Goal: Task Accomplishment & Management: Manage account settings

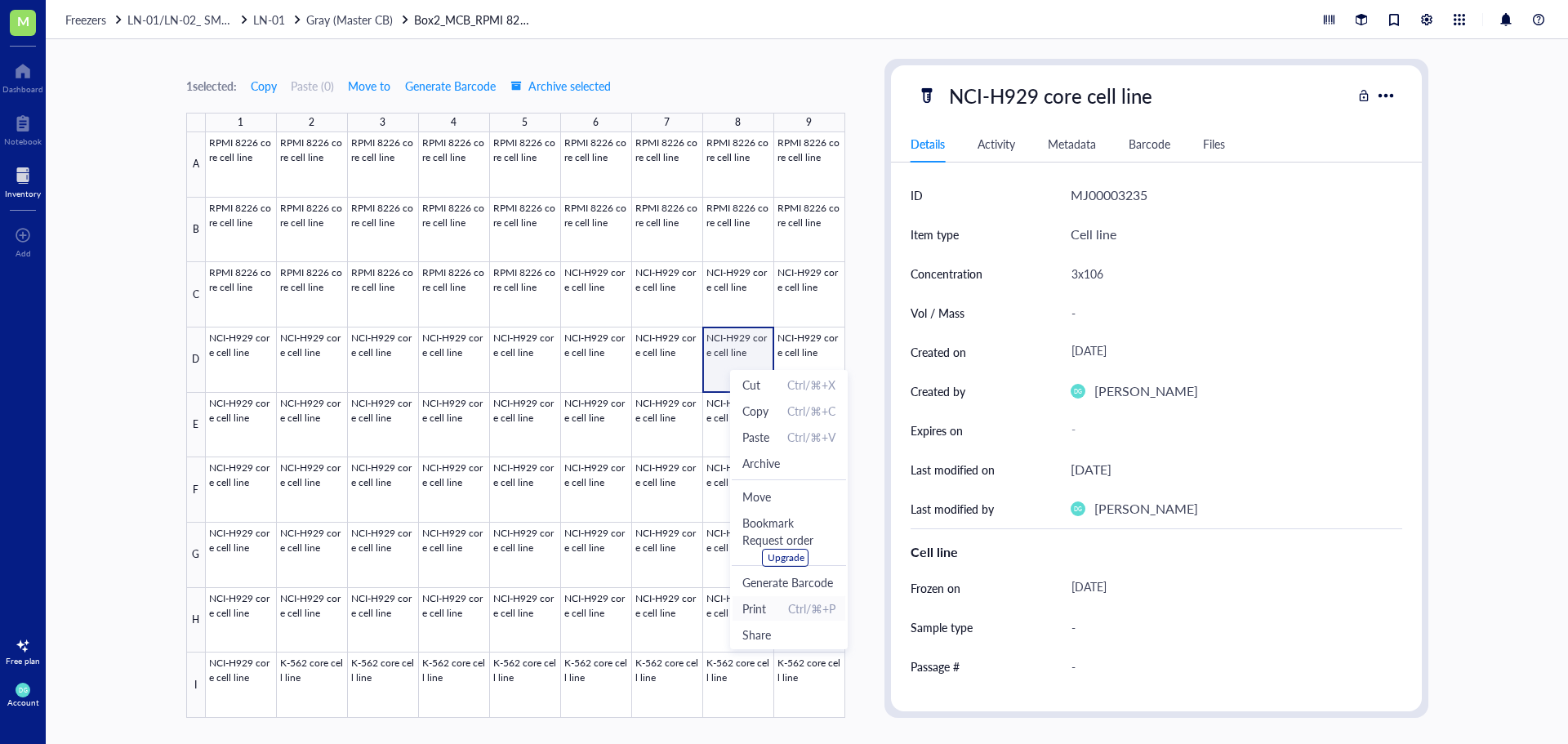
click at [768, 618] on li "Print Ctrl/⌘+P" at bounding box center [789, 608] width 114 height 27
click at [783, 453] on span "Archive" at bounding box center [771, 452] width 37 height 18
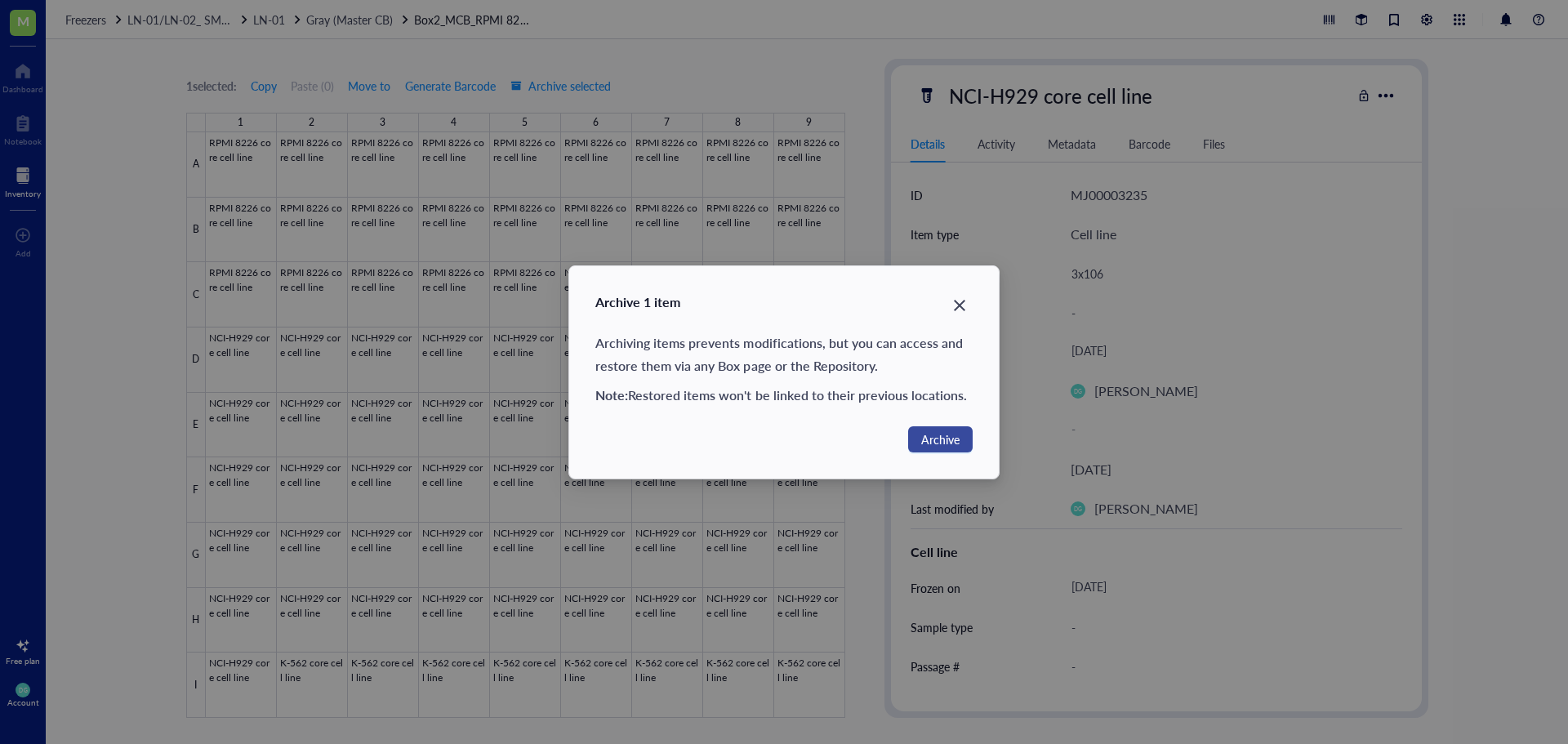
click at [939, 440] on span "Archive" at bounding box center [940, 440] width 38 height 18
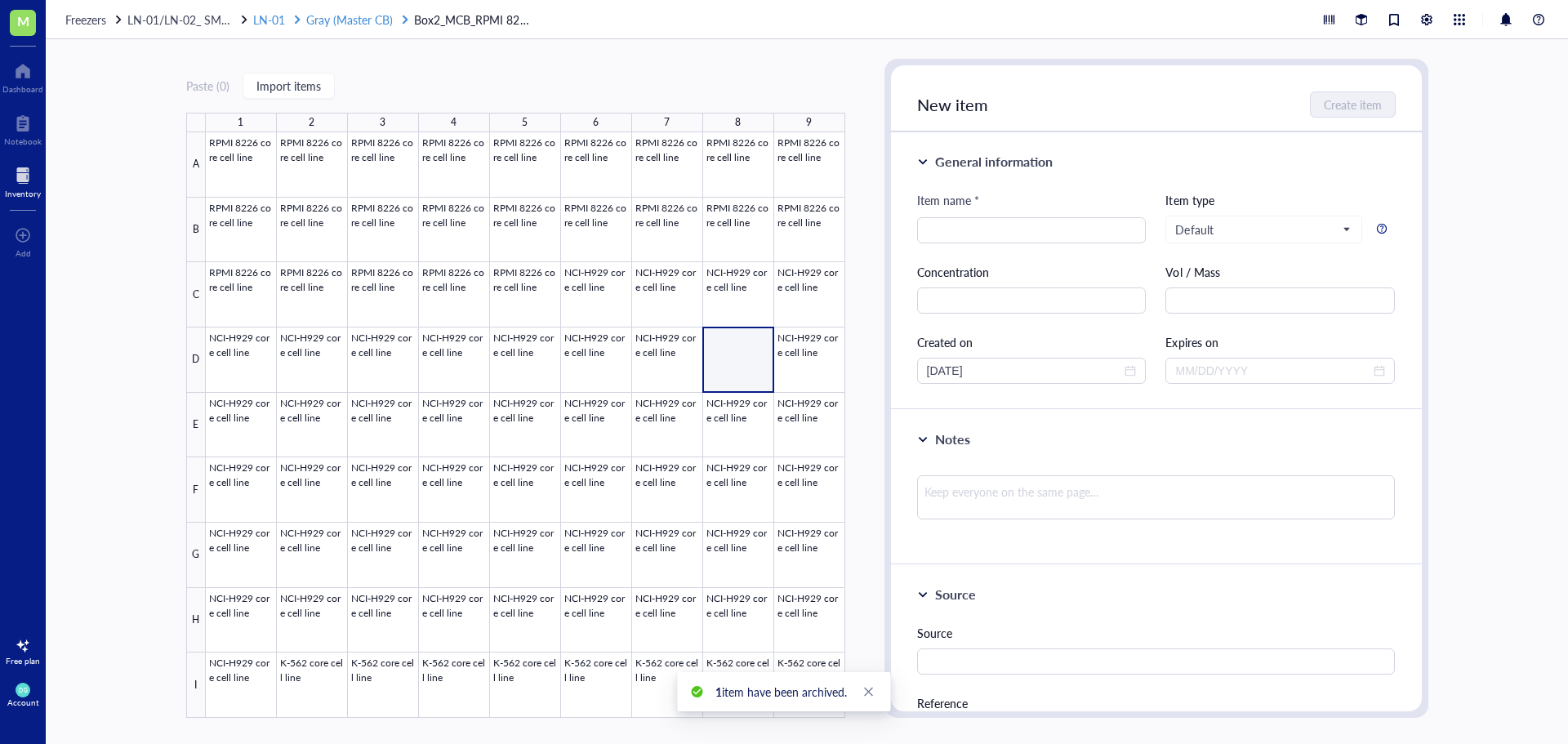
click at [365, 19] on span "Gray (Master CB)" at bounding box center [349, 20] width 87 height 16
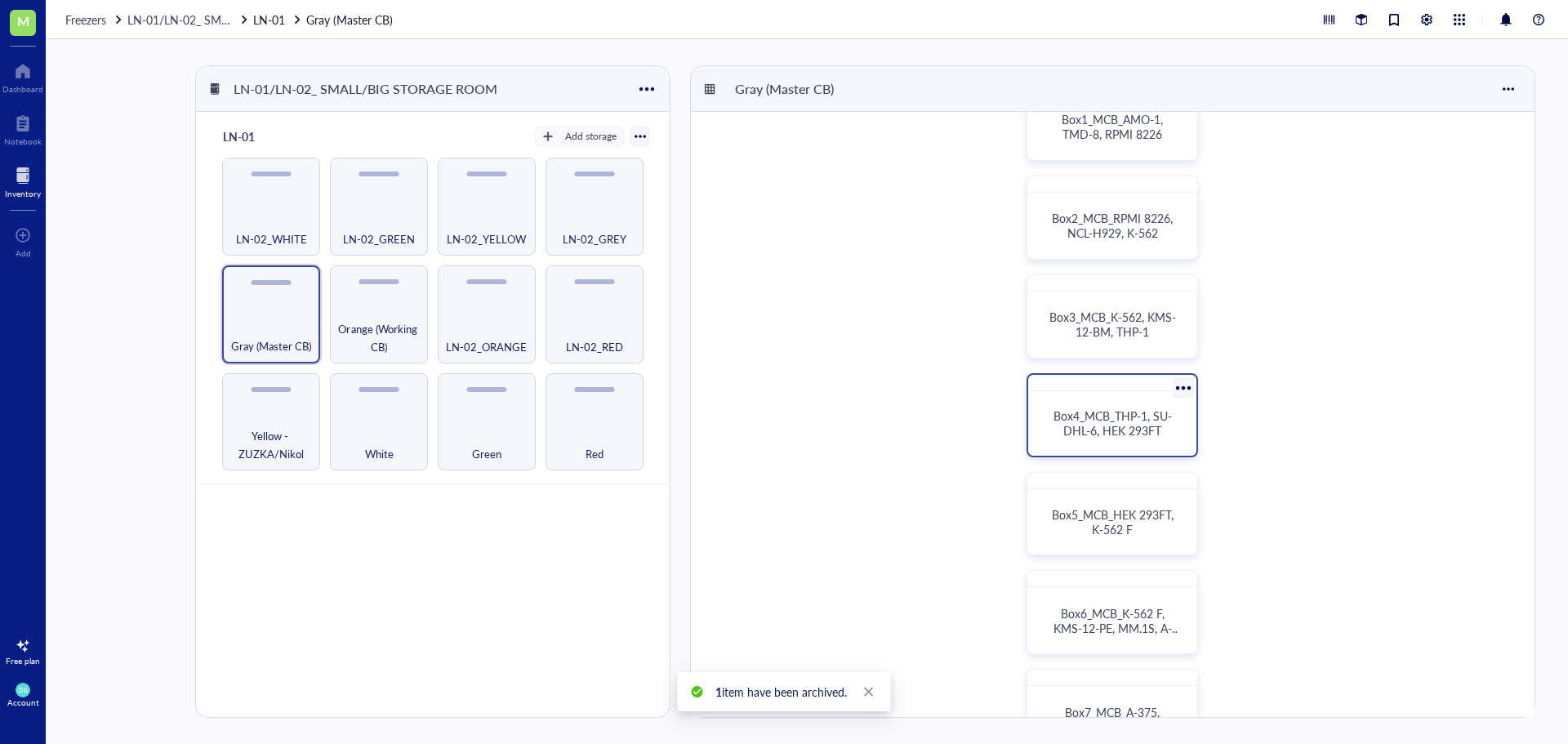
scroll to position [164, 0]
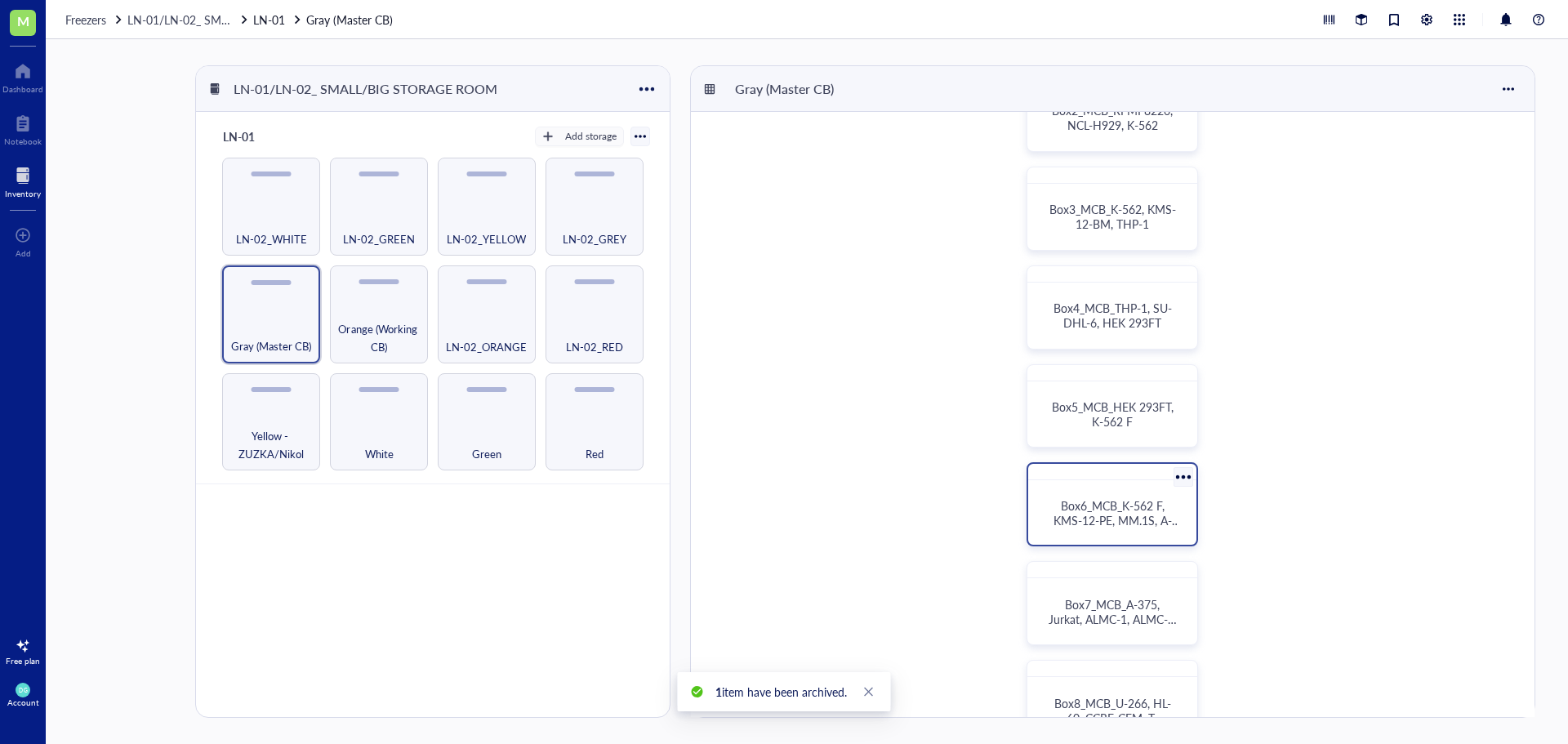
click at [1113, 525] on span "Box6_MCB_K-562 F, KMS-12-PE, MM.1S, A-375" at bounding box center [1117, 520] width 127 height 46
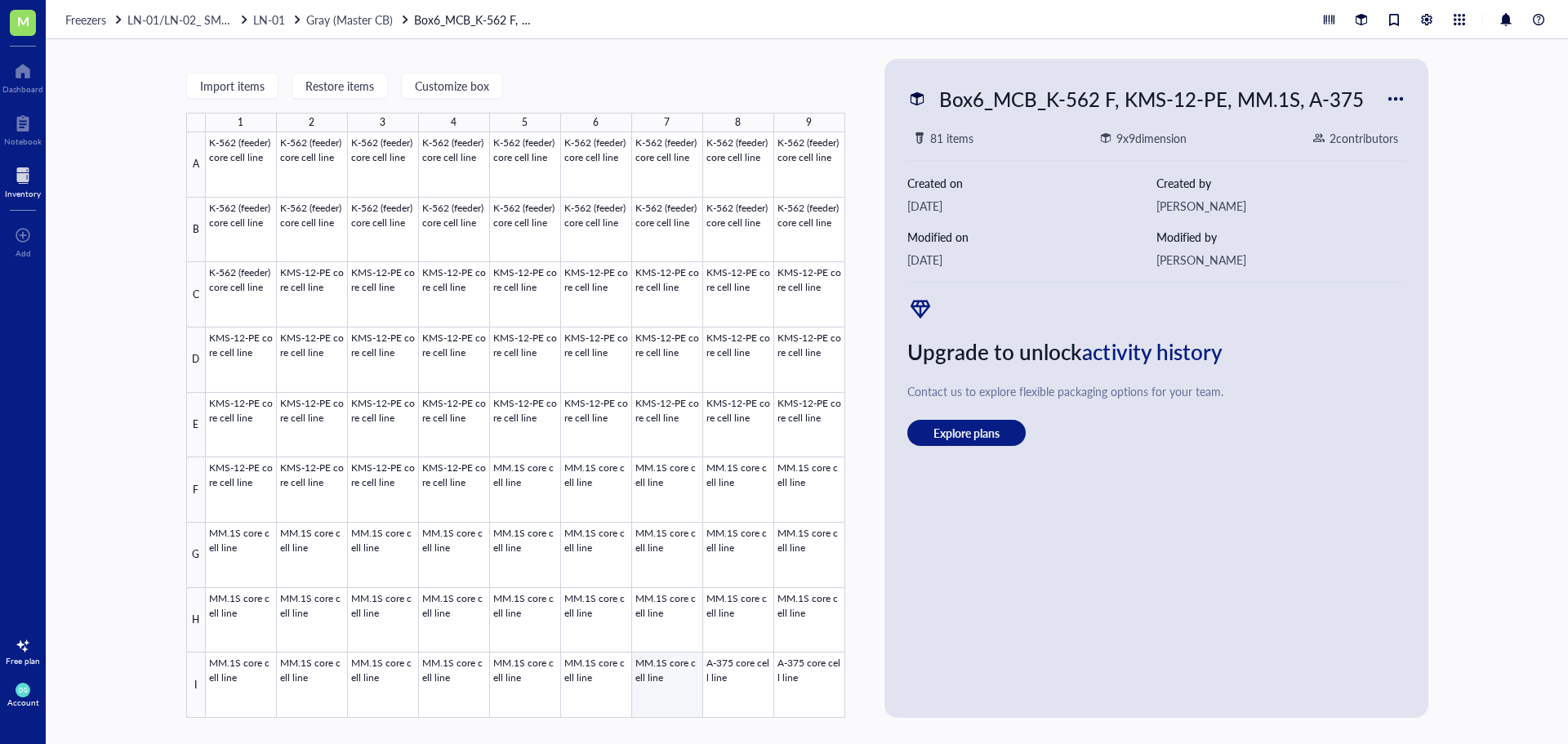
click at [677, 686] on div at bounding box center [525, 425] width 640 height 586
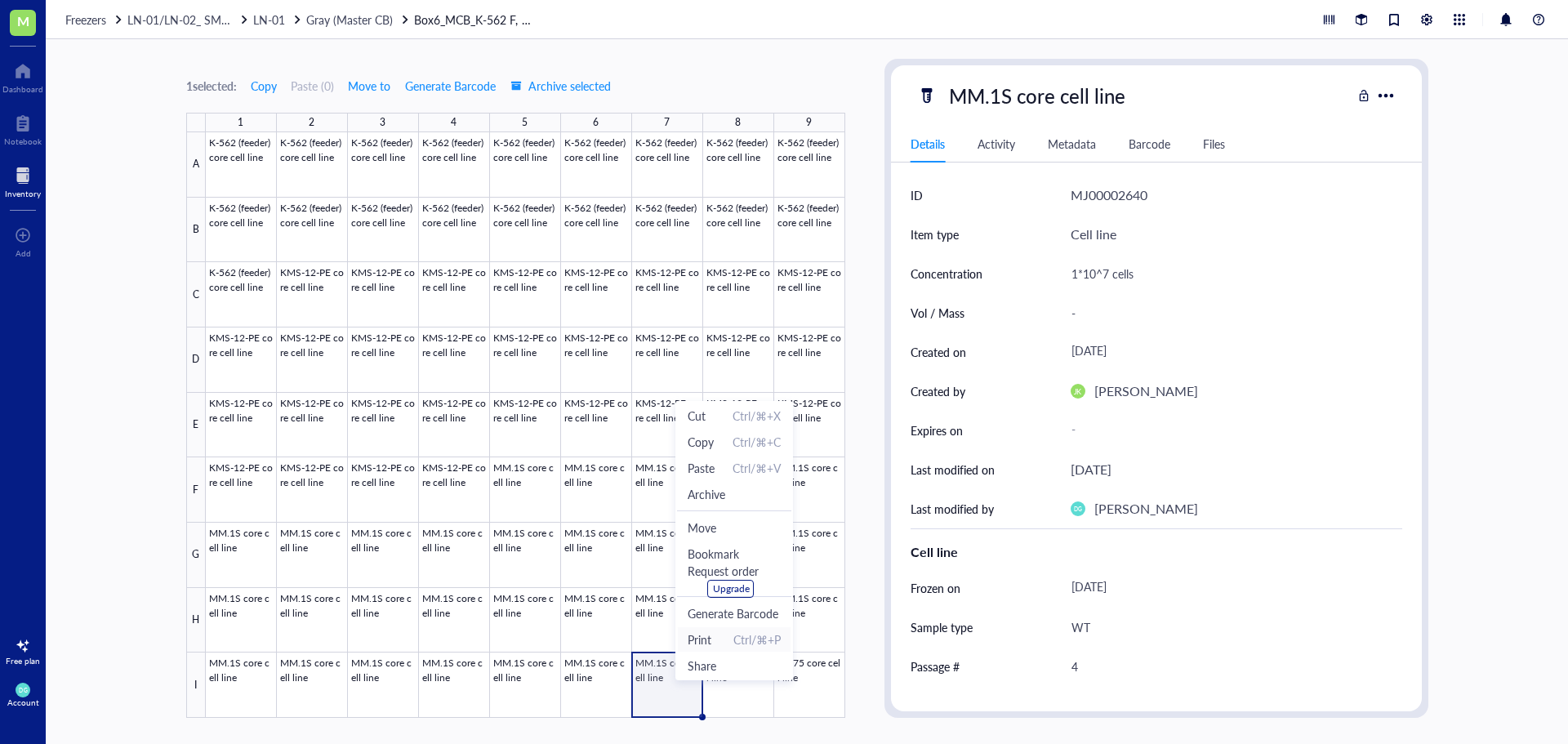
click at [709, 643] on span "Print" at bounding box center [699, 640] width 24 height 18
click at [720, 487] on span "Archive" at bounding box center [728, 489] width 93 height 18
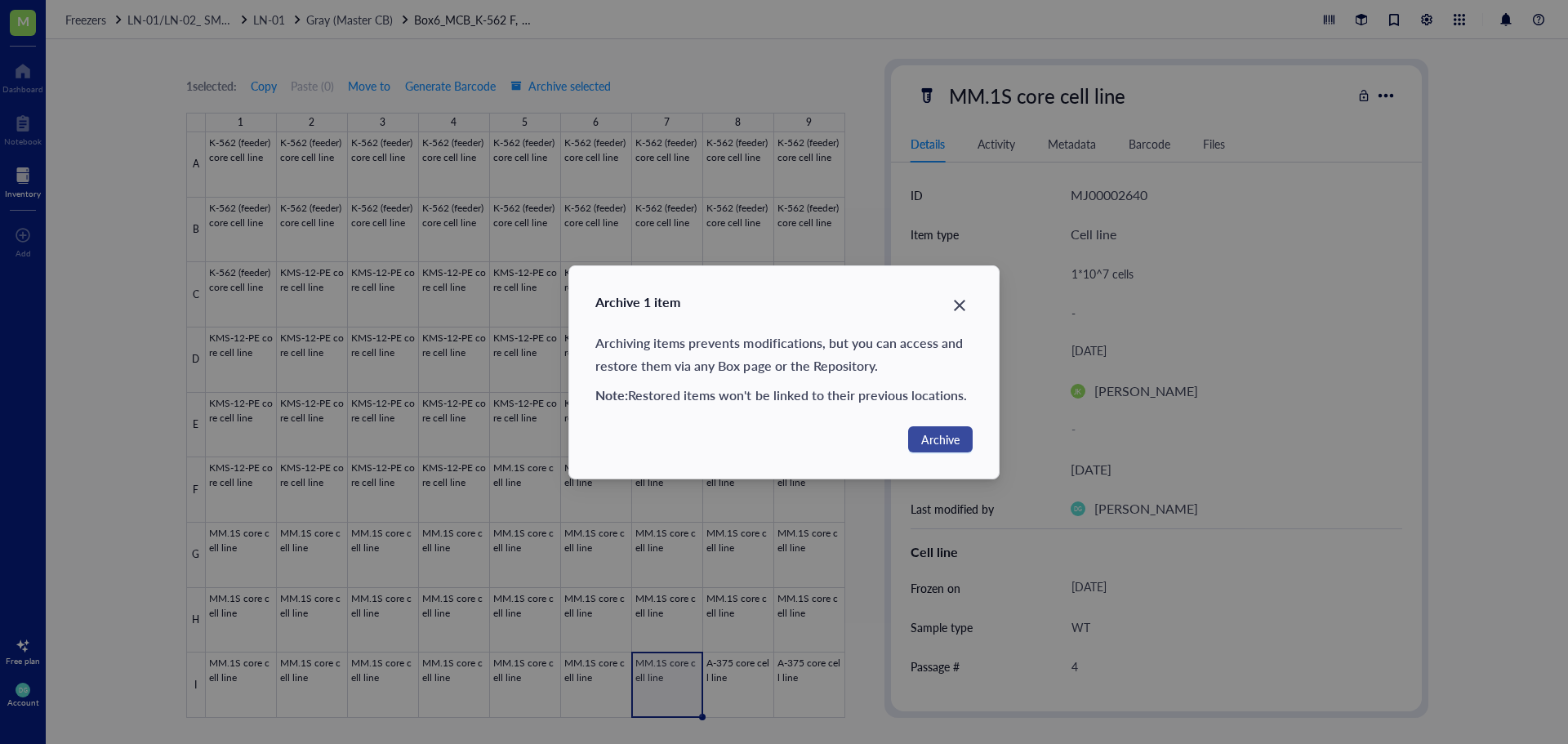
click at [925, 443] on span "Archive" at bounding box center [940, 440] width 38 height 18
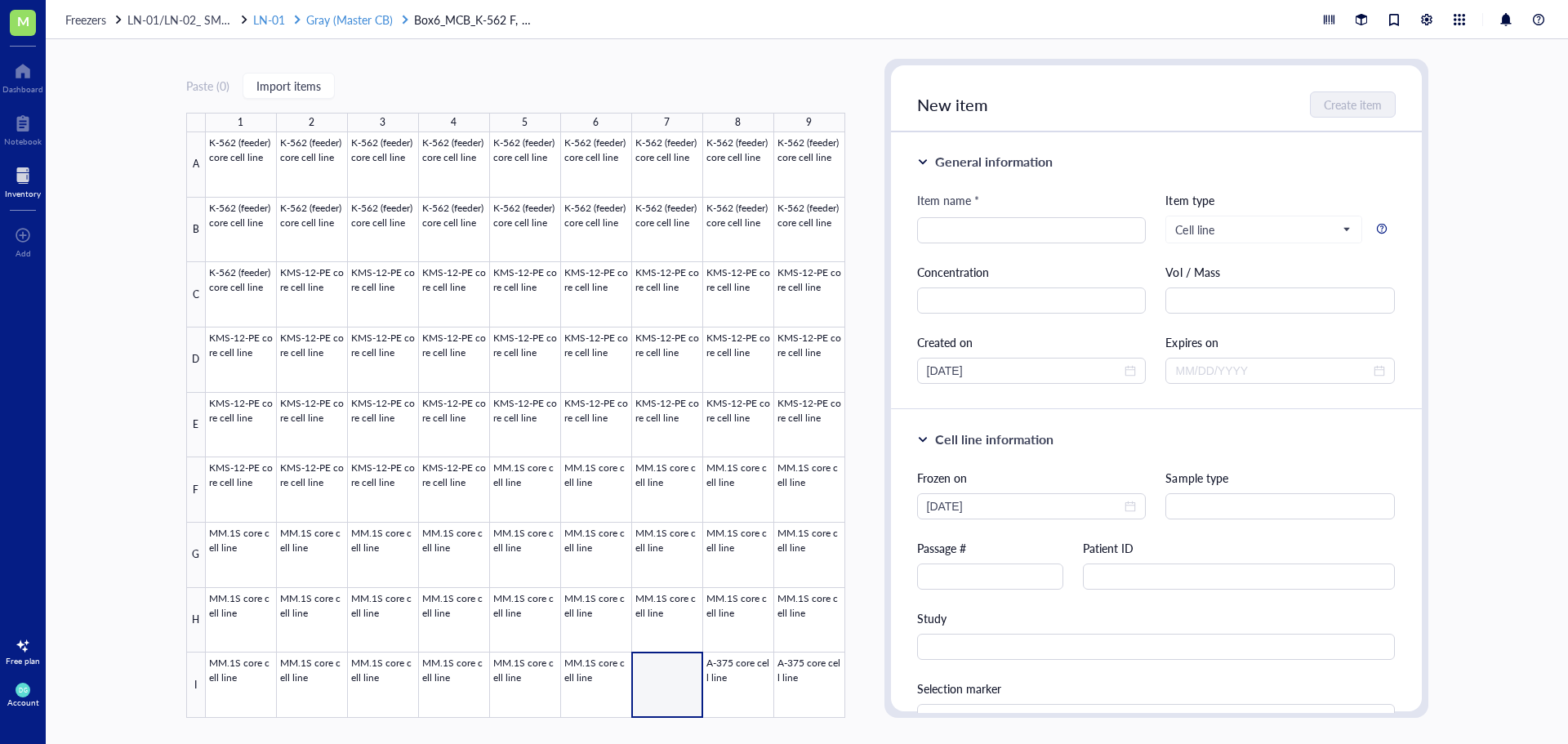
click at [329, 24] on span "Gray (Master CB)" at bounding box center [349, 20] width 87 height 16
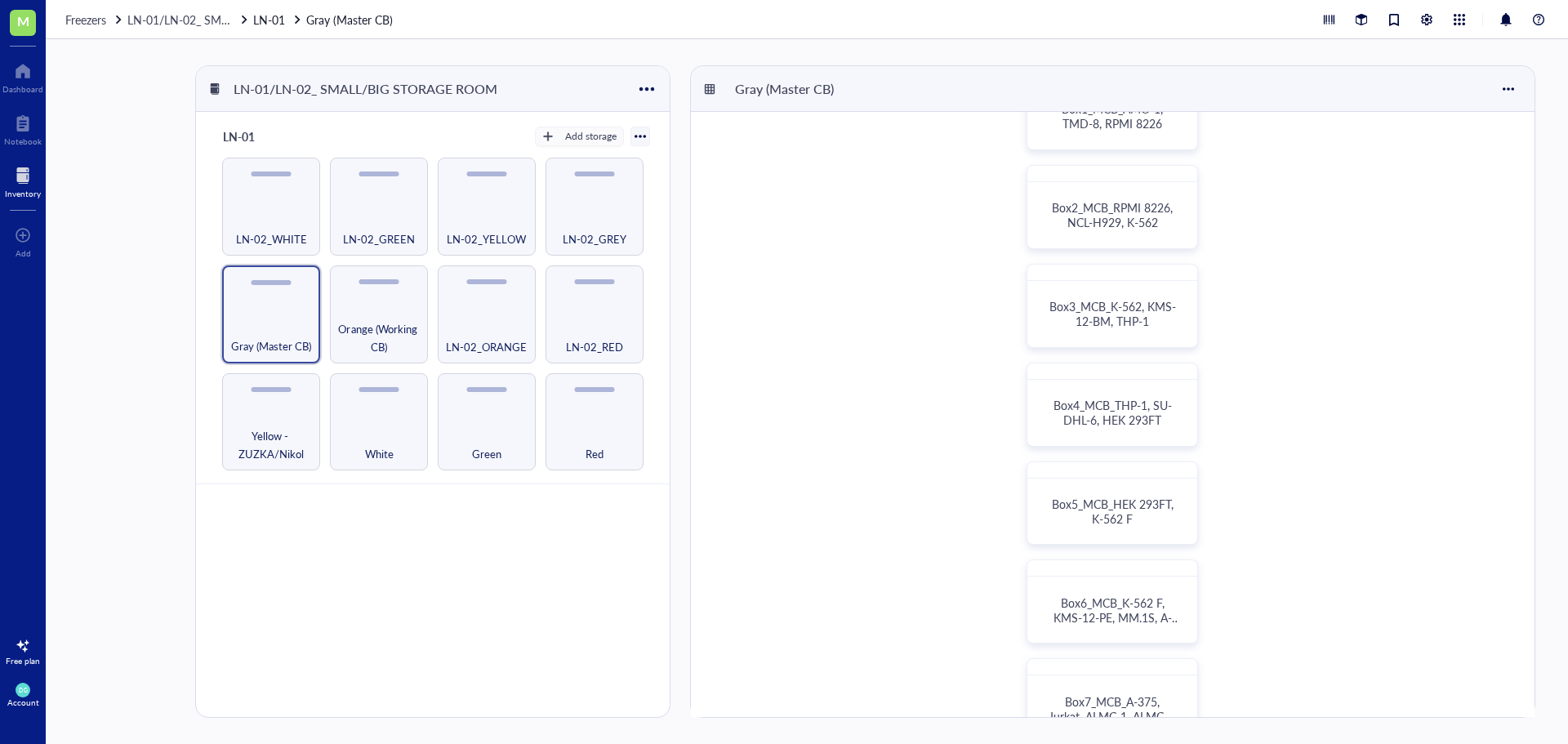
scroll to position [409, 0]
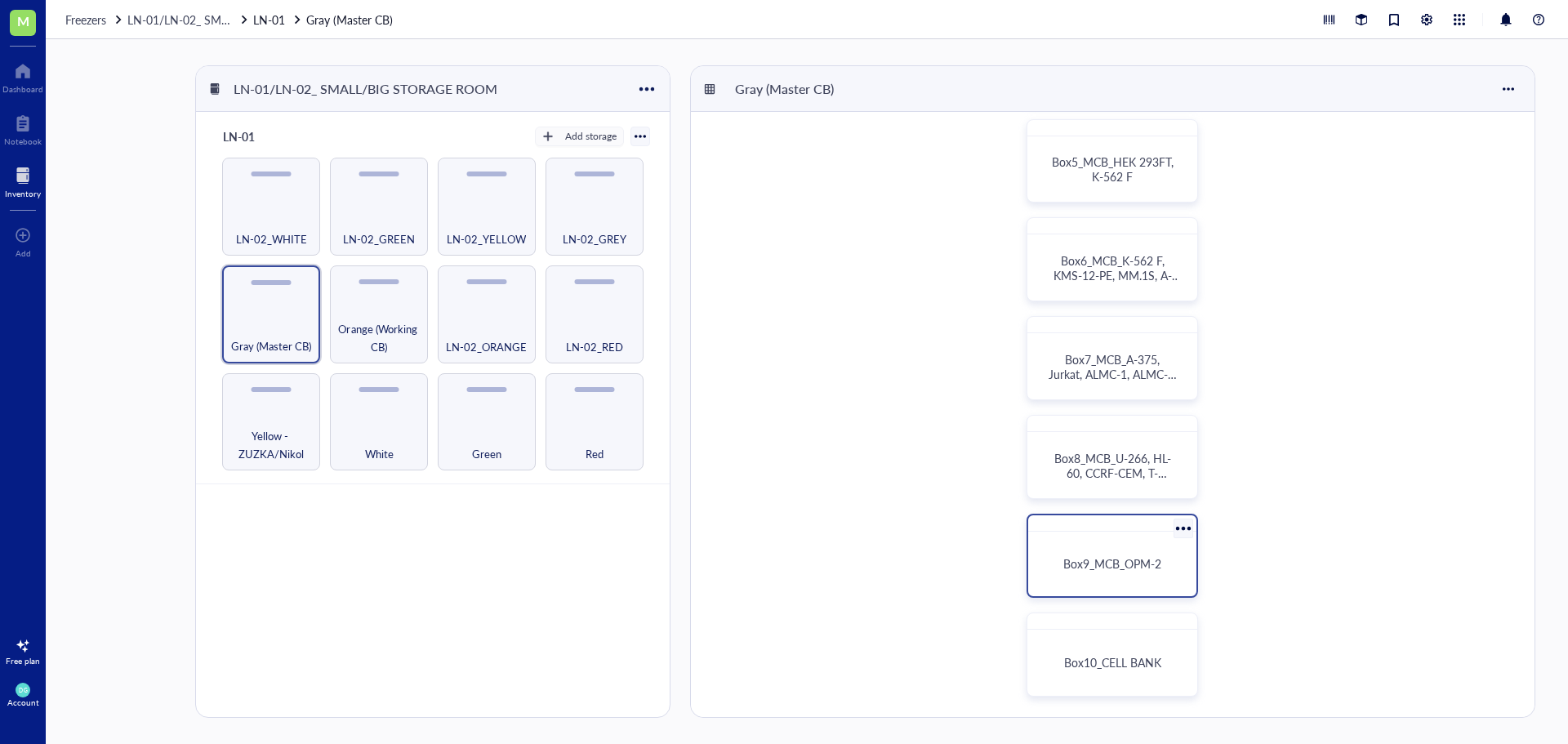
click at [1118, 562] on span "Box9_MCB_OPM-2" at bounding box center [1111, 564] width 98 height 16
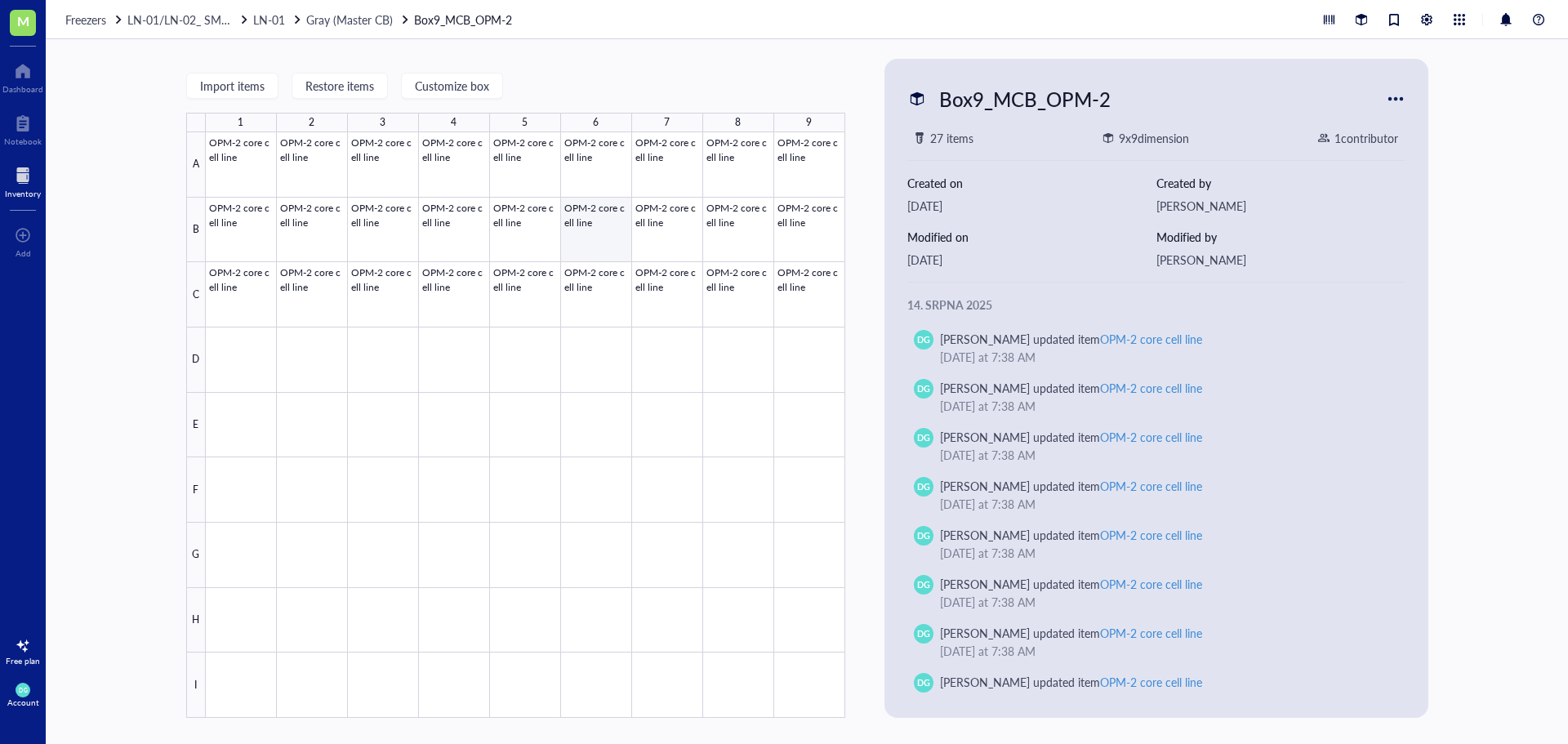
click at [602, 235] on div at bounding box center [525, 425] width 640 height 586
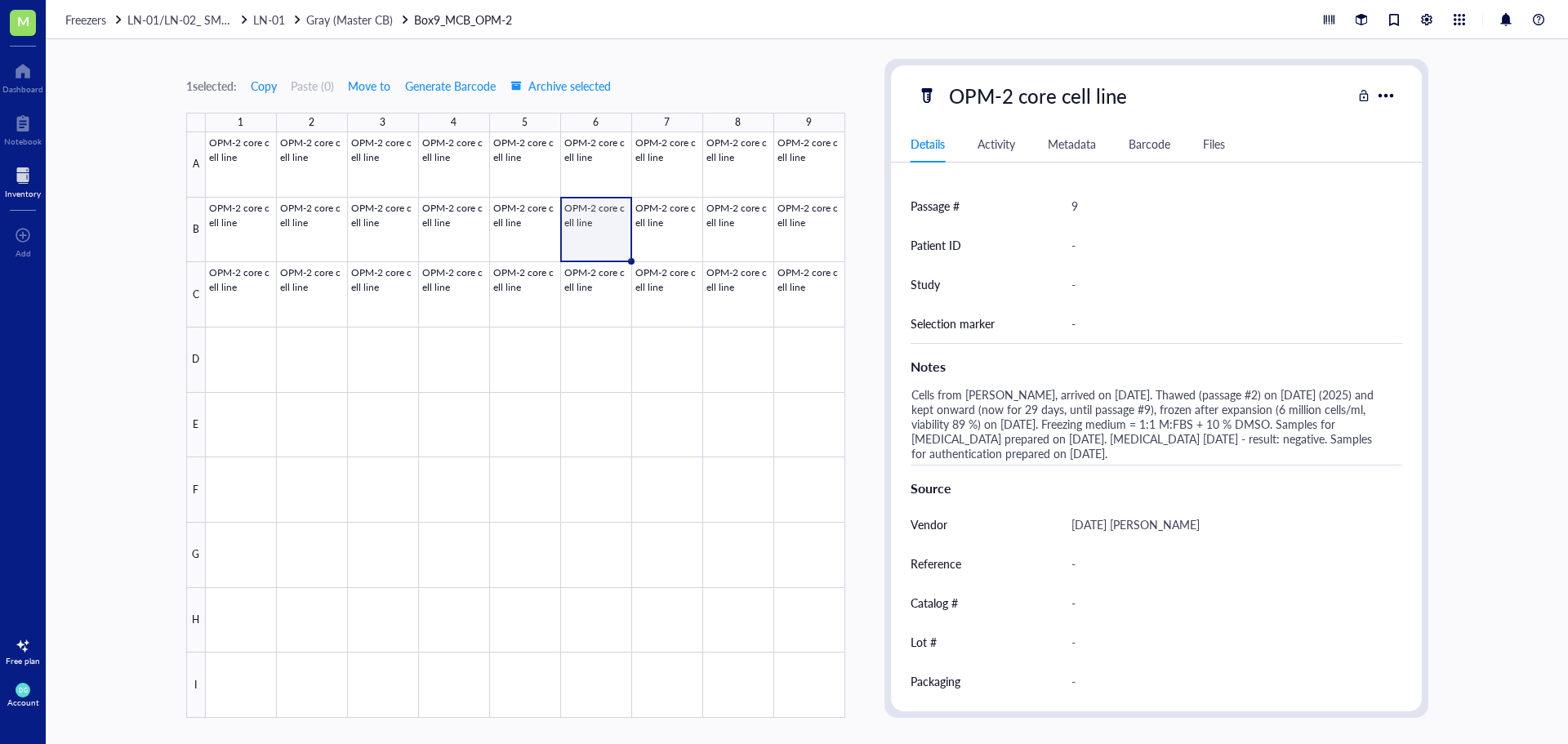
scroll to position [490, 0]
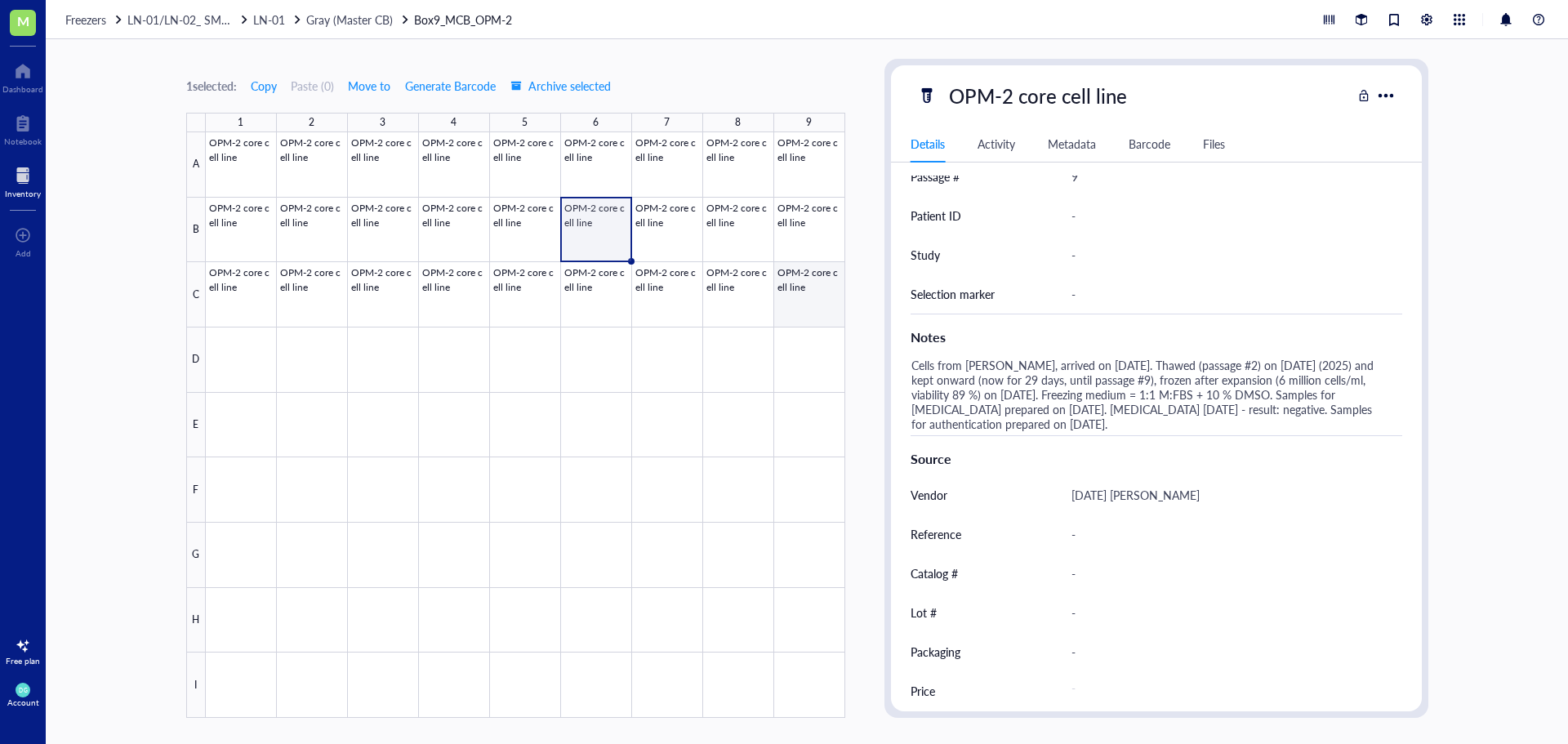
click at [821, 288] on div at bounding box center [525, 425] width 640 height 586
click at [307, 12] on link "LN-01 Gray (Master CB)" at bounding box center [332, 20] width 157 height 18
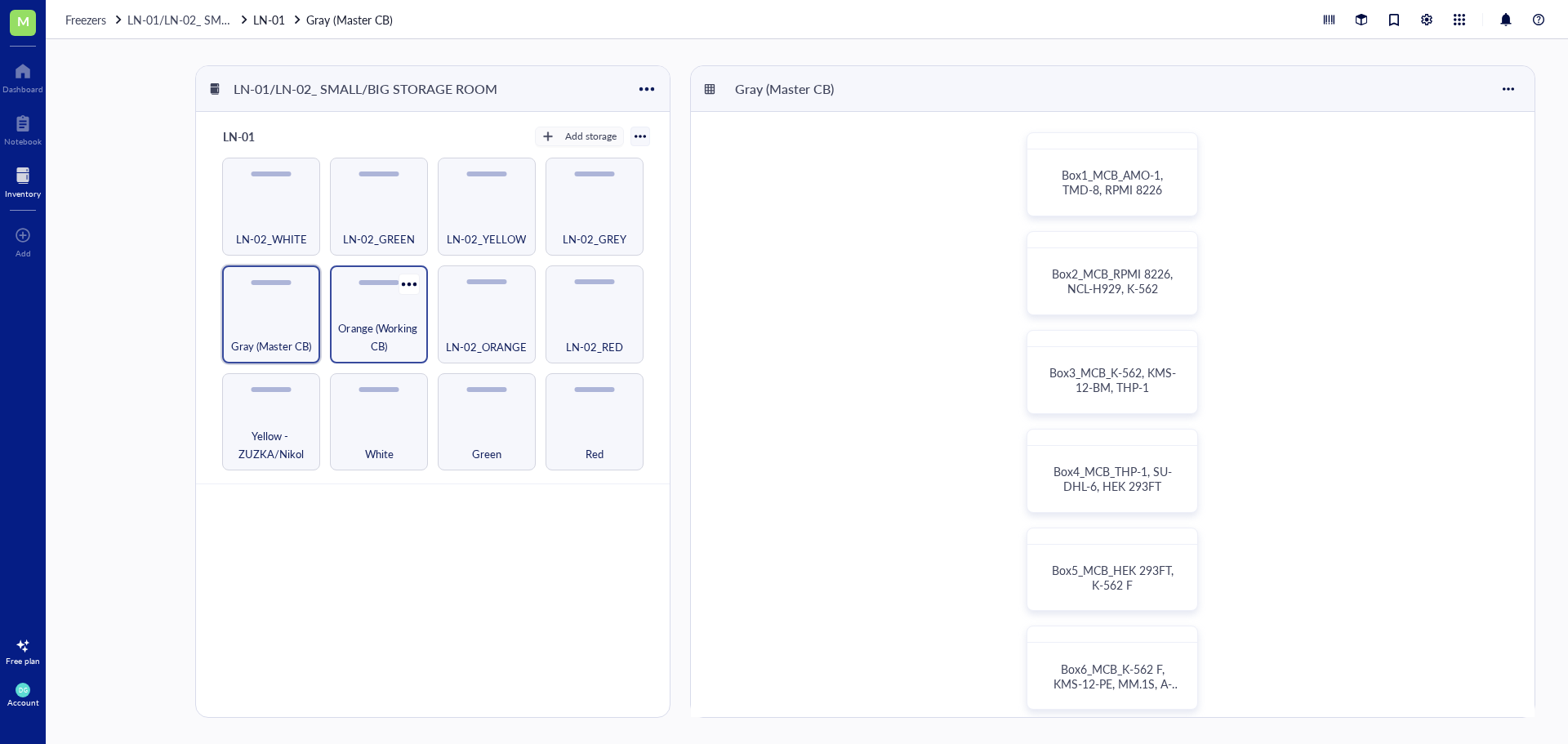
click at [374, 328] on span "Orange (Working CB)" at bounding box center [378, 336] width 81 height 36
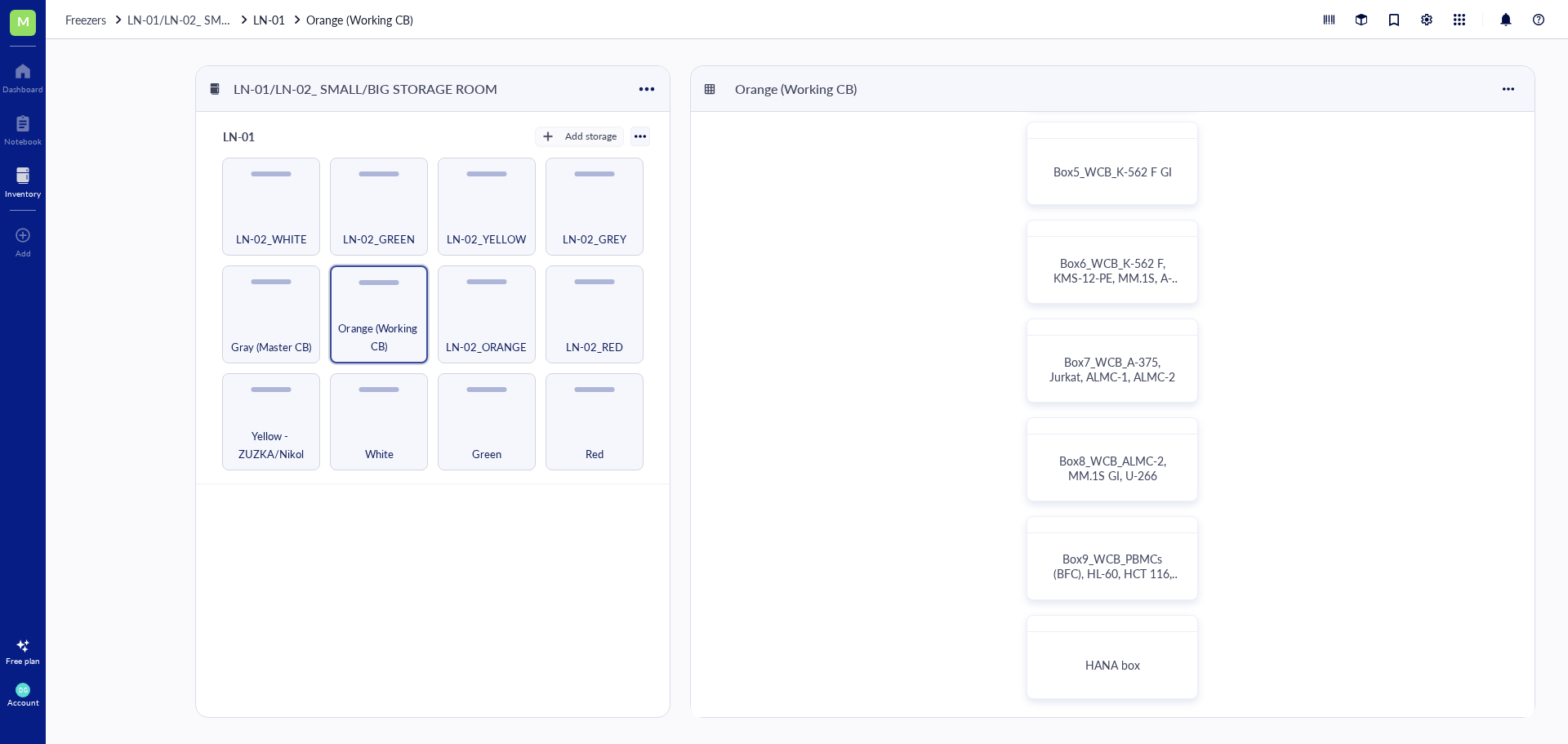
scroll to position [409, 0]
click at [1101, 568] on span "Box9_WCB_PBMCs (BFC), HL-60, HCT 116, OPM-2" at bounding box center [1117, 571] width 127 height 46
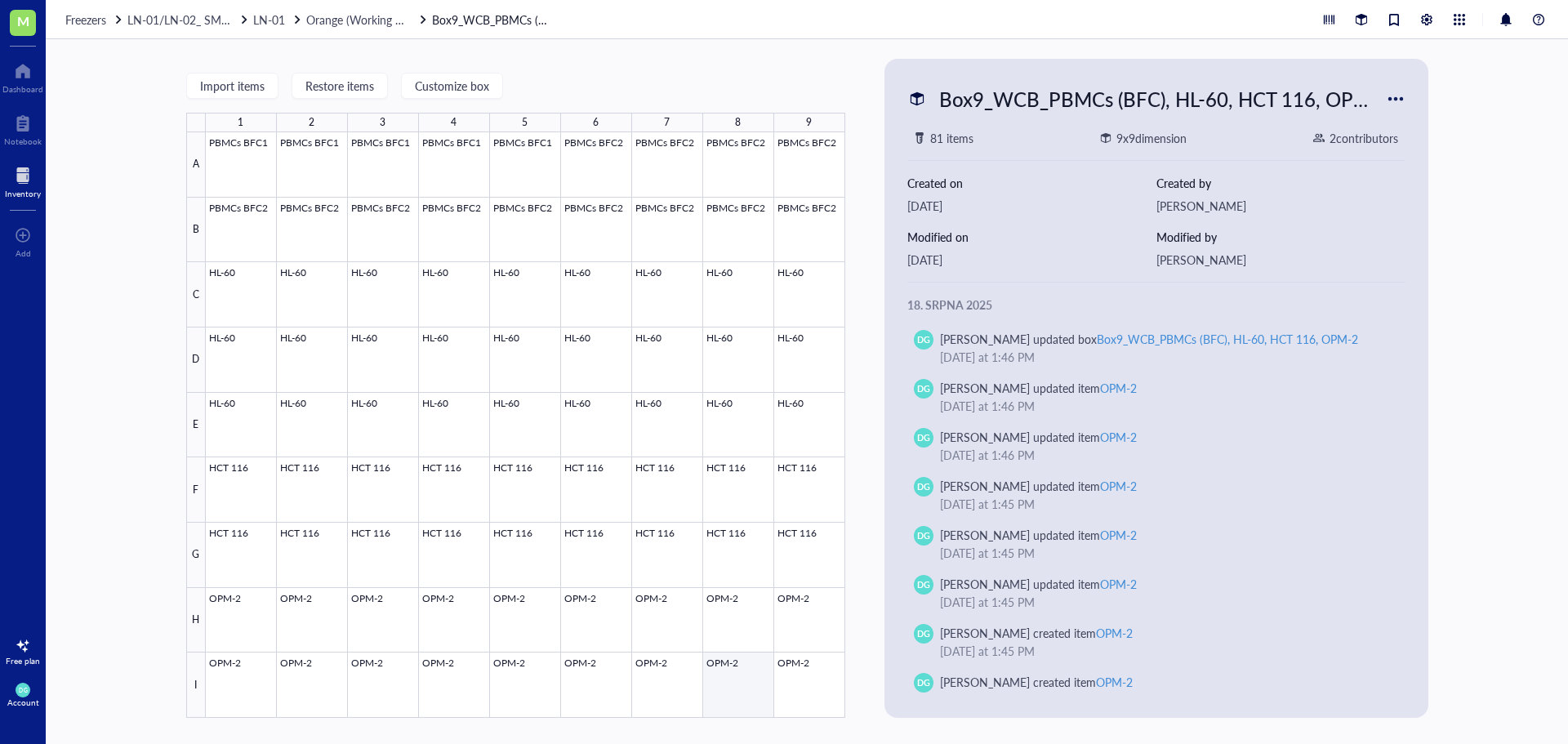
click at [736, 702] on div at bounding box center [525, 425] width 640 height 586
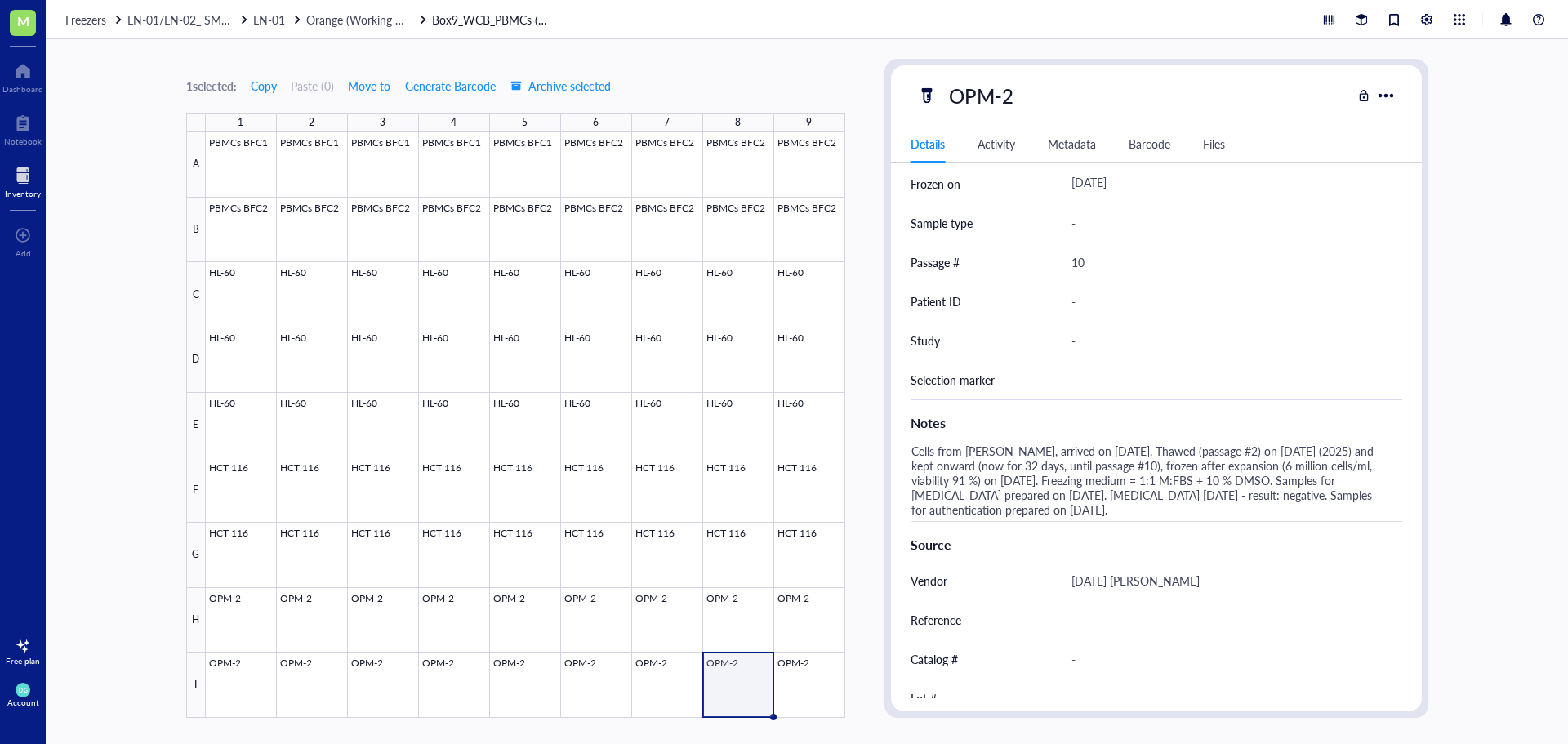
scroll to position [409, 0]
click at [806, 623] on div at bounding box center [525, 425] width 640 height 586
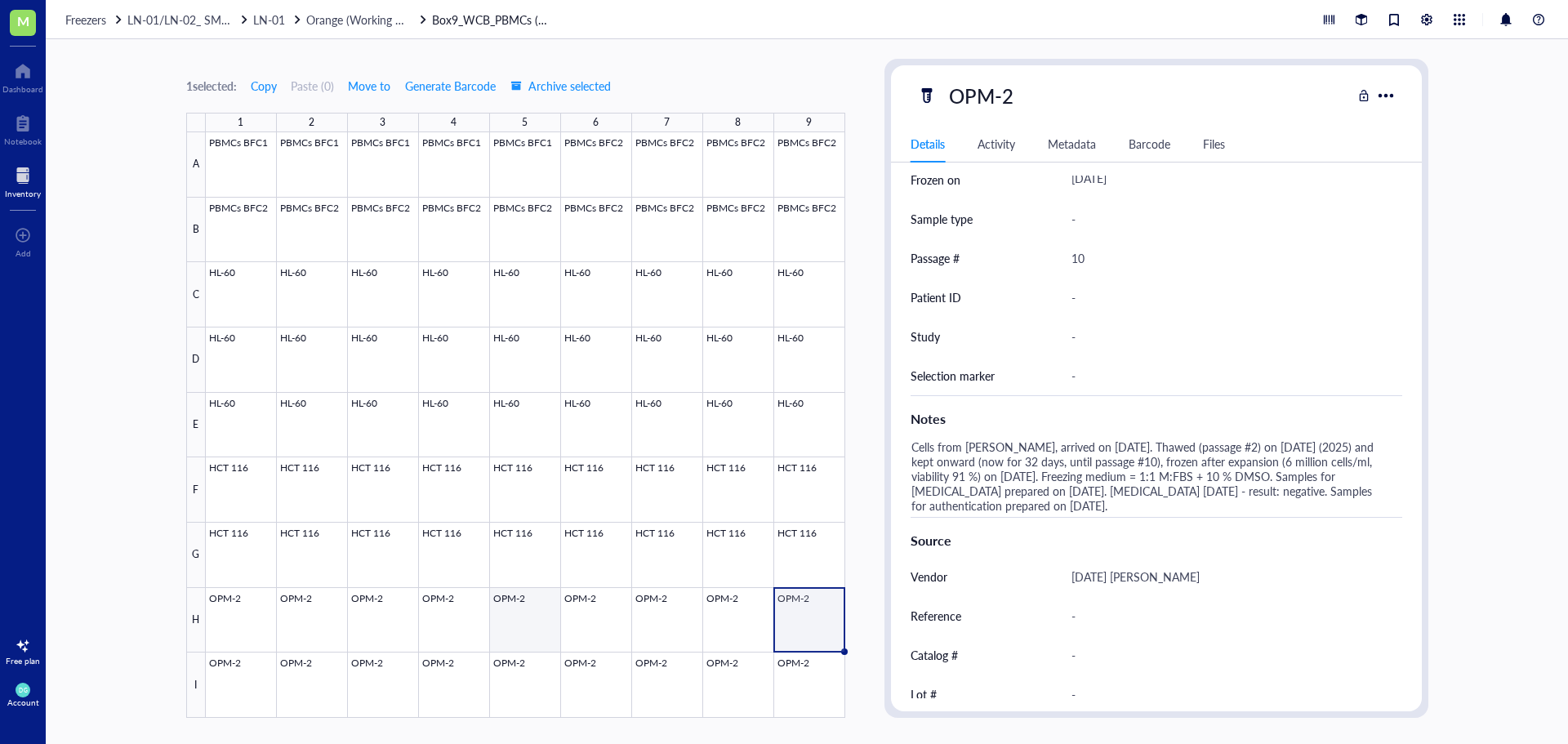
click at [521, 632] on div at bounding box center [525, 425] width 640 height 586
click at [577, 546] on div at bounding box center [525, 425] width 640 height 586
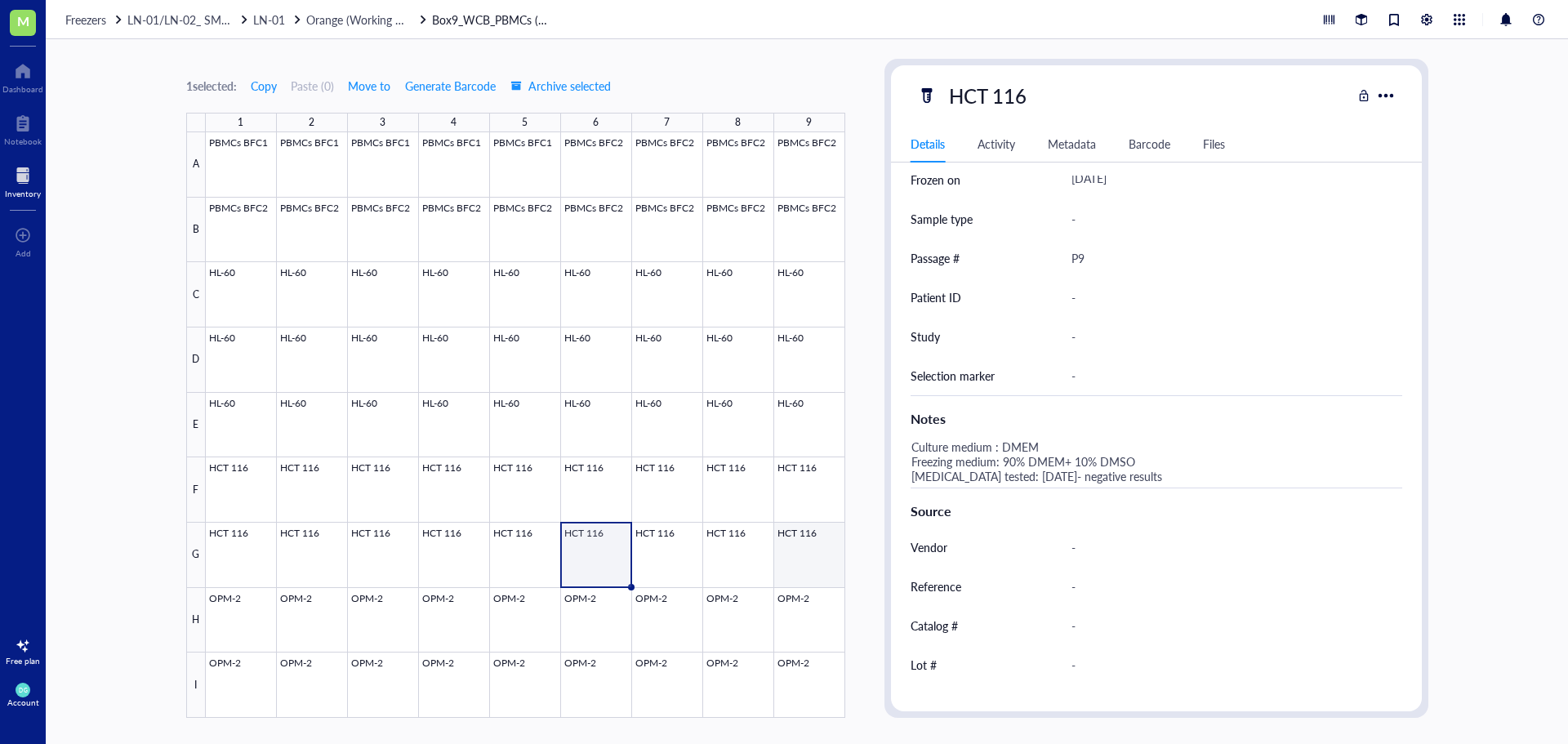
click at [807, 547] on div at bounding box center [525, 425] width 640 height 586
click at [854, 346] on div "1 selected: Copy Paste ( 0 ) Move to Generate Barcode Archive selected 1 2 3 4 …" at bounding box center [807, 391] width 1522 height 705
drag, startPoint x: 662, startPoint y: 301, endPoint x: 784, endPoint y: 318, distance: 123.2
click at [662, 301] on div at bounding box center [525, 425] width 640 height 586
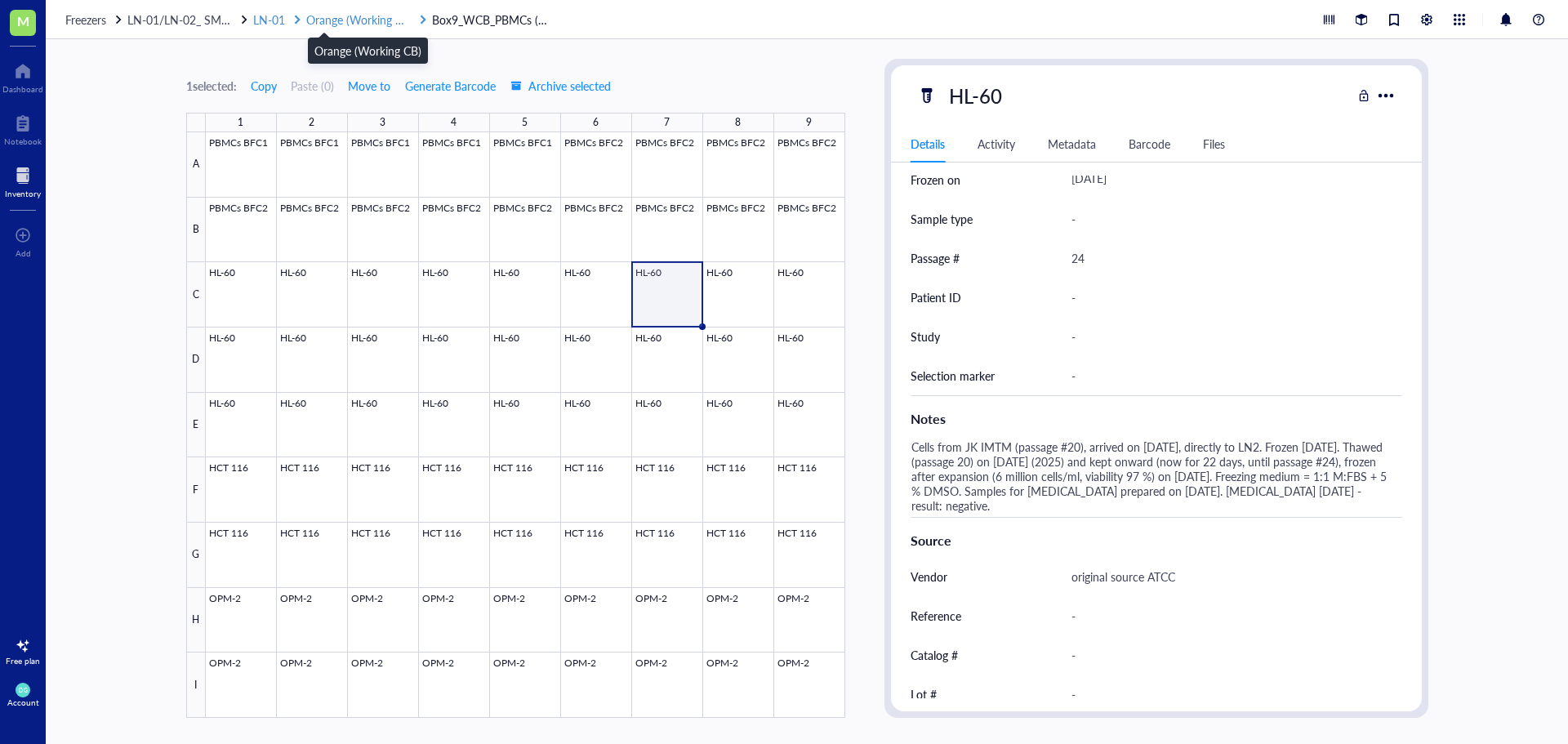
click at [323, 14] on span "Orange (Working CB)" at bounding box center [359, 20] width 107 height 16
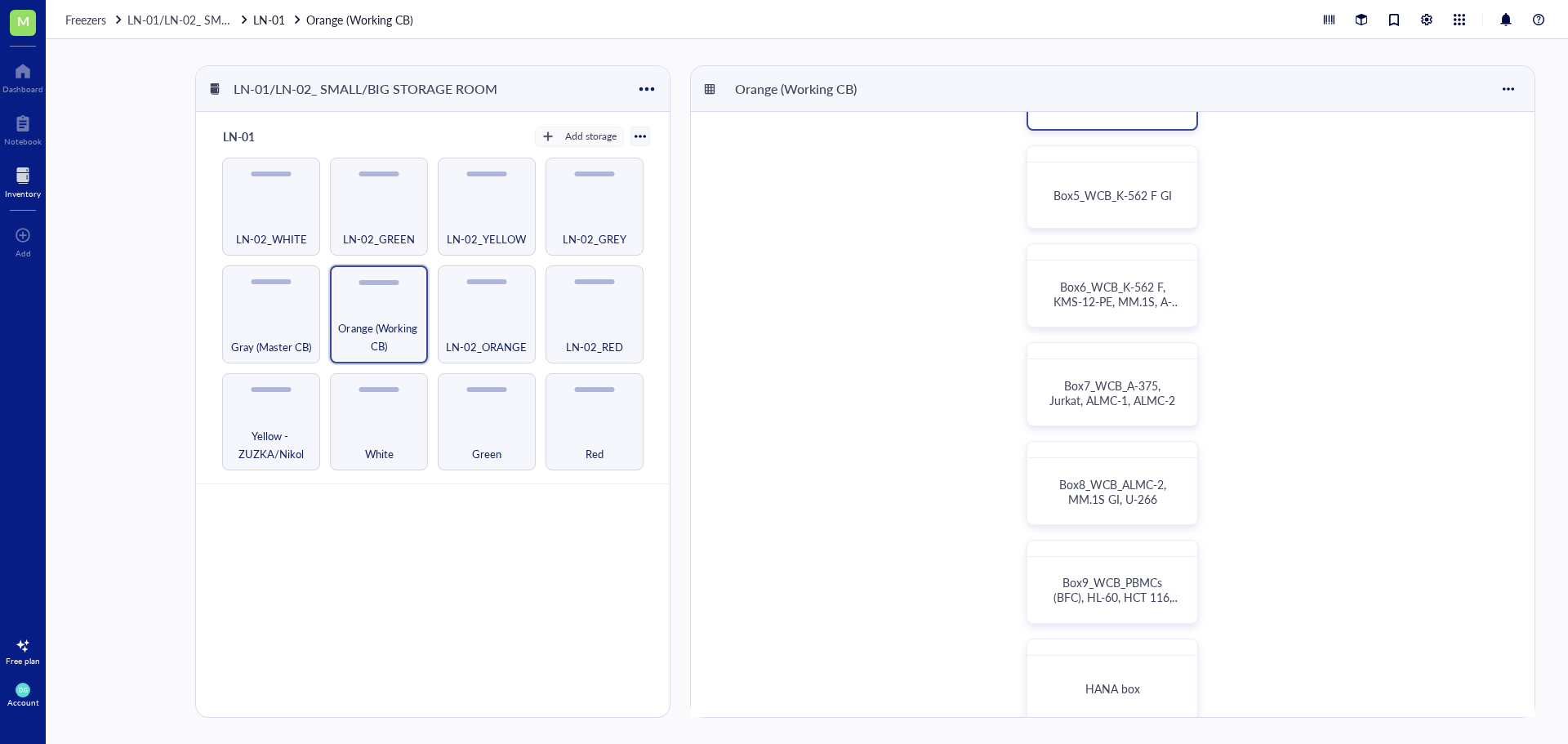
scroll to position [409, 0]
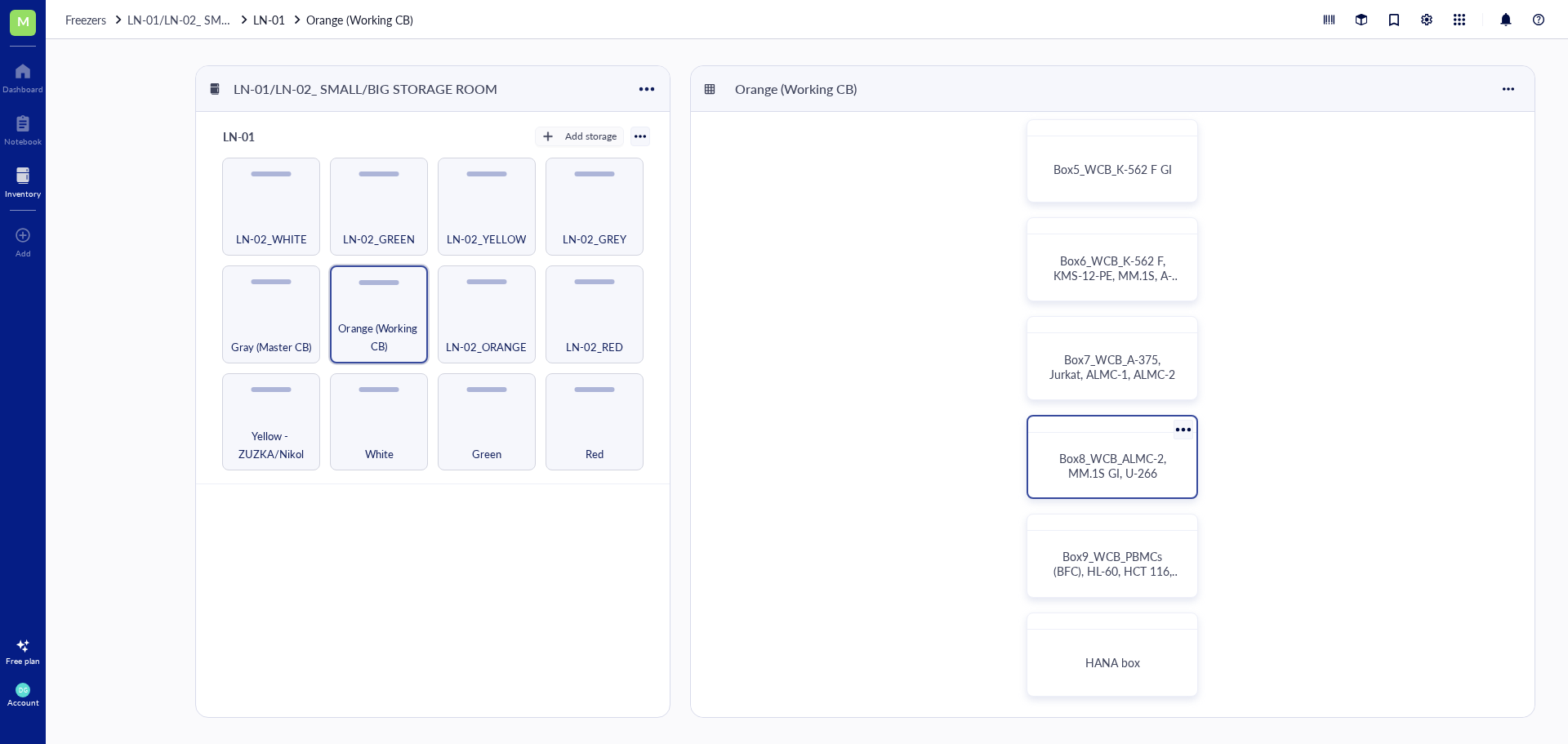
click at [1114, 456] on span "Box8_WCB_ALMC-2, MM.1S GI, U-266" at bounding box center [1114, 465] width 111 height 31
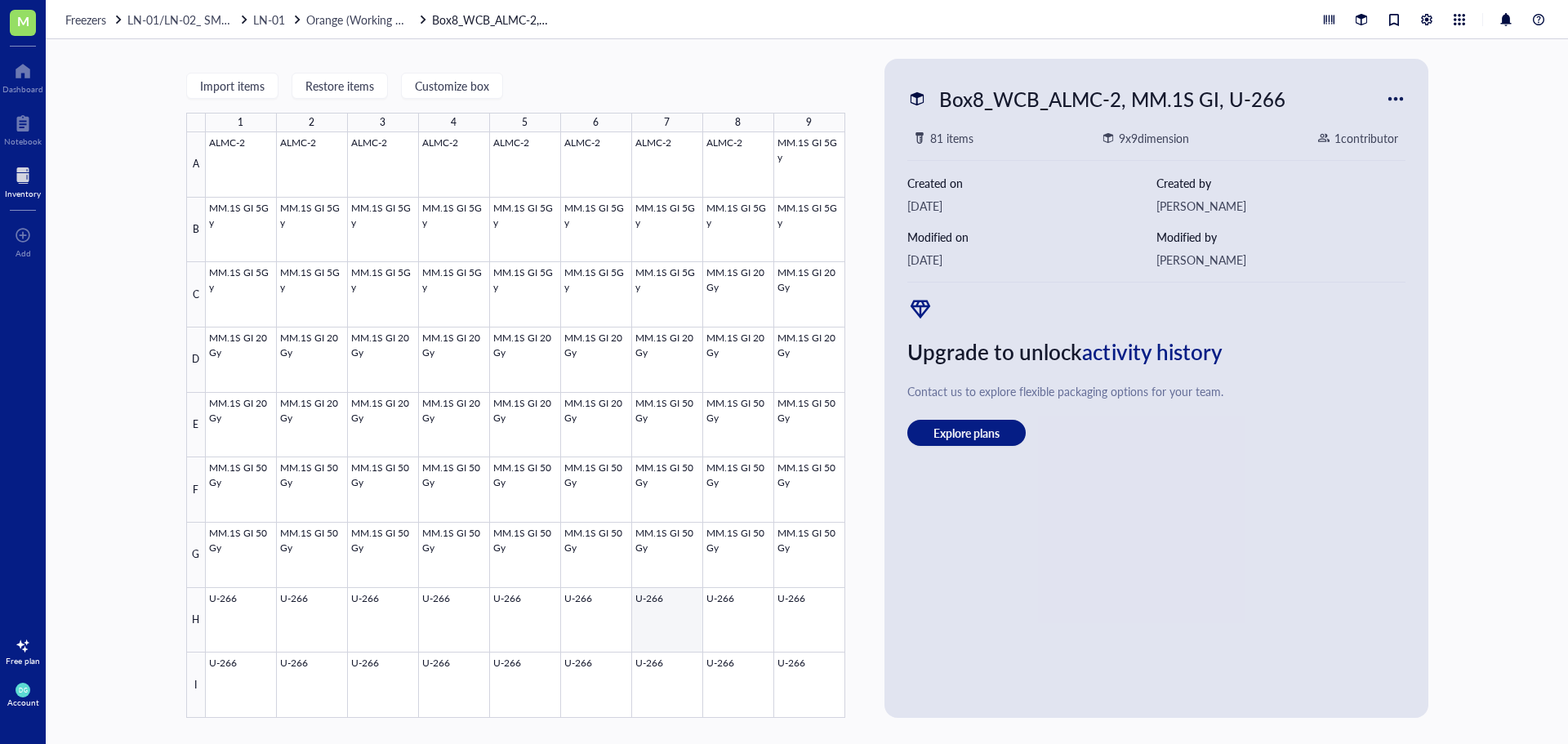
click at [672, 614] on div at bounding box center [525, 425] width 640 height 586
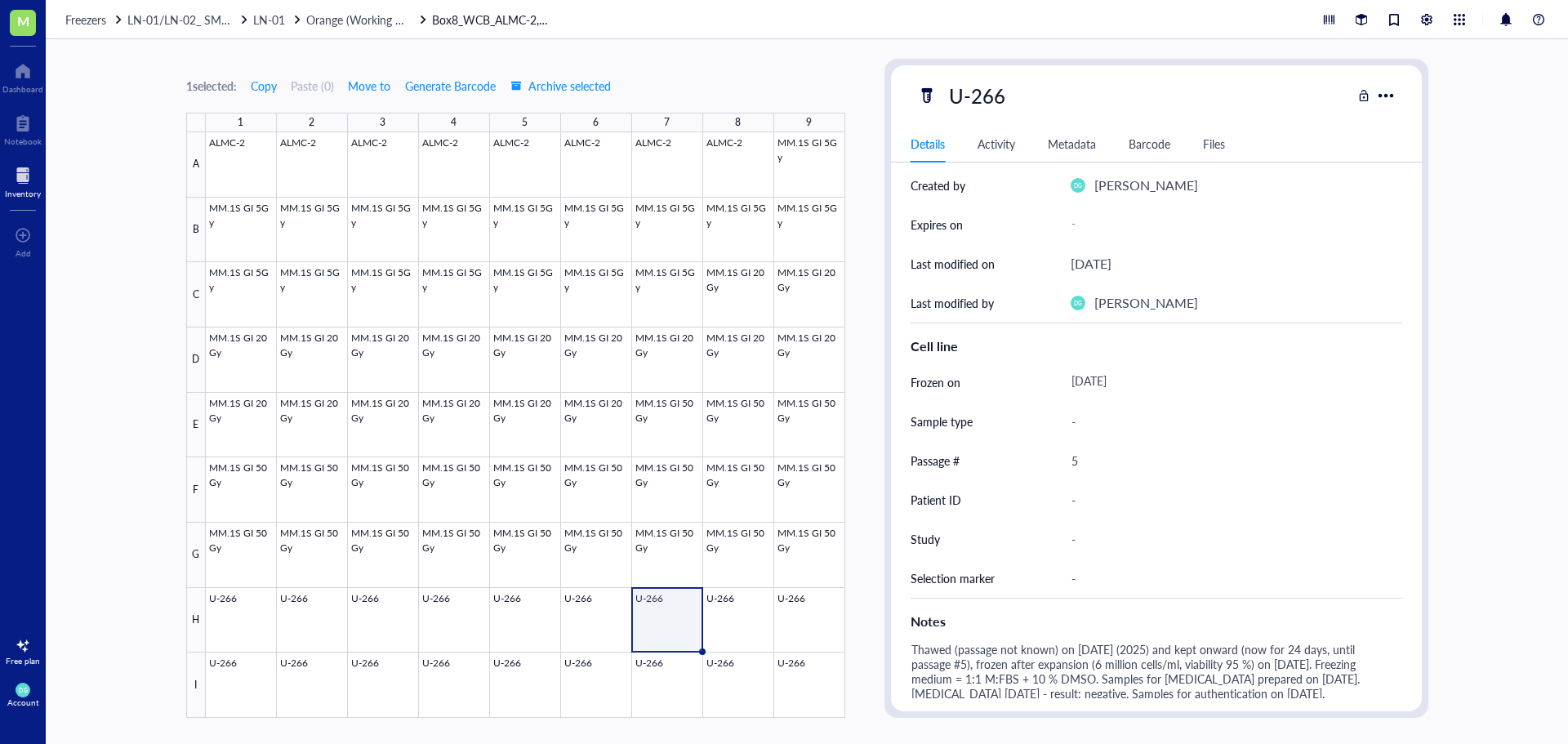
scroll to position [490, 0]
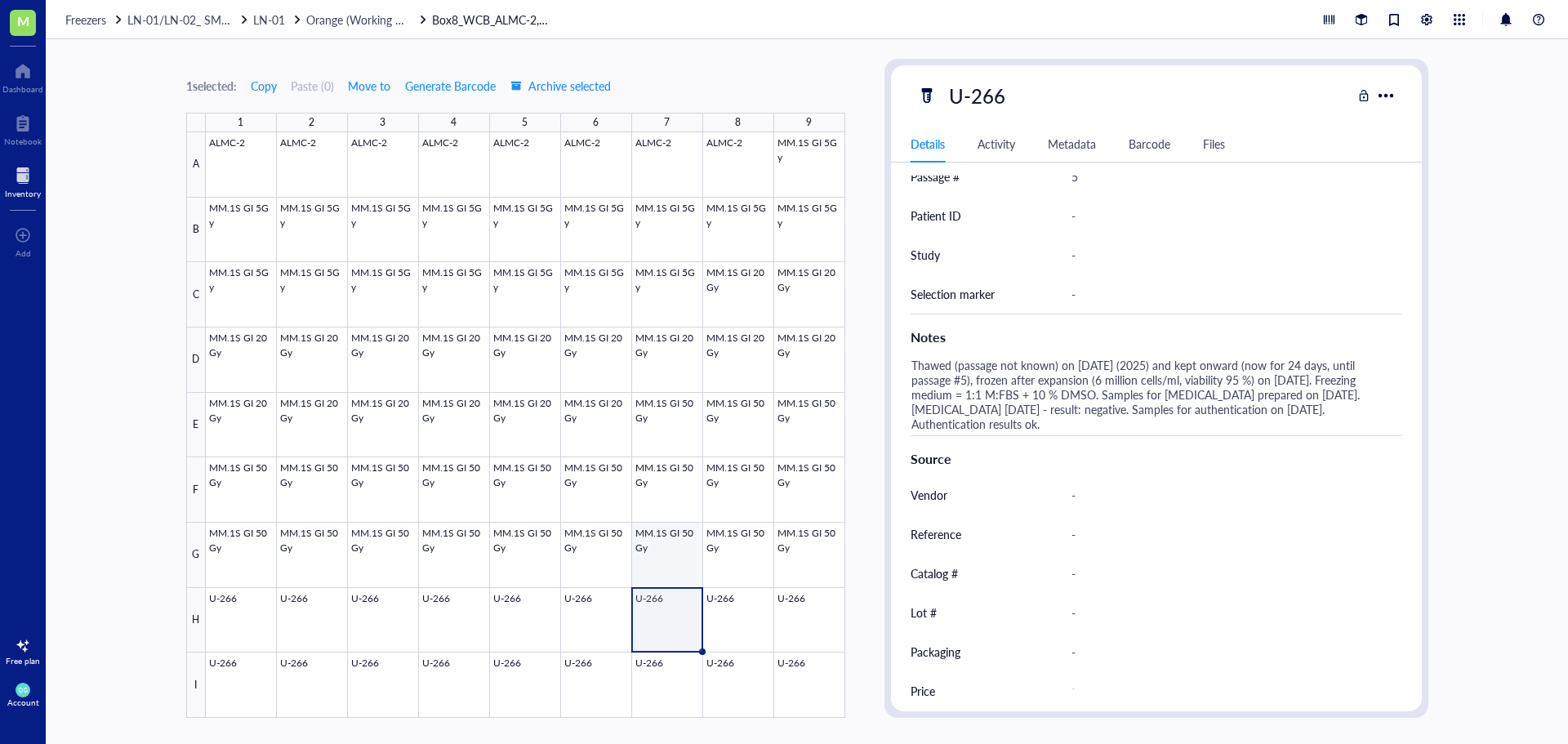
click at [655, 557] on div at bounding box center [525, 425] width 640 height 586
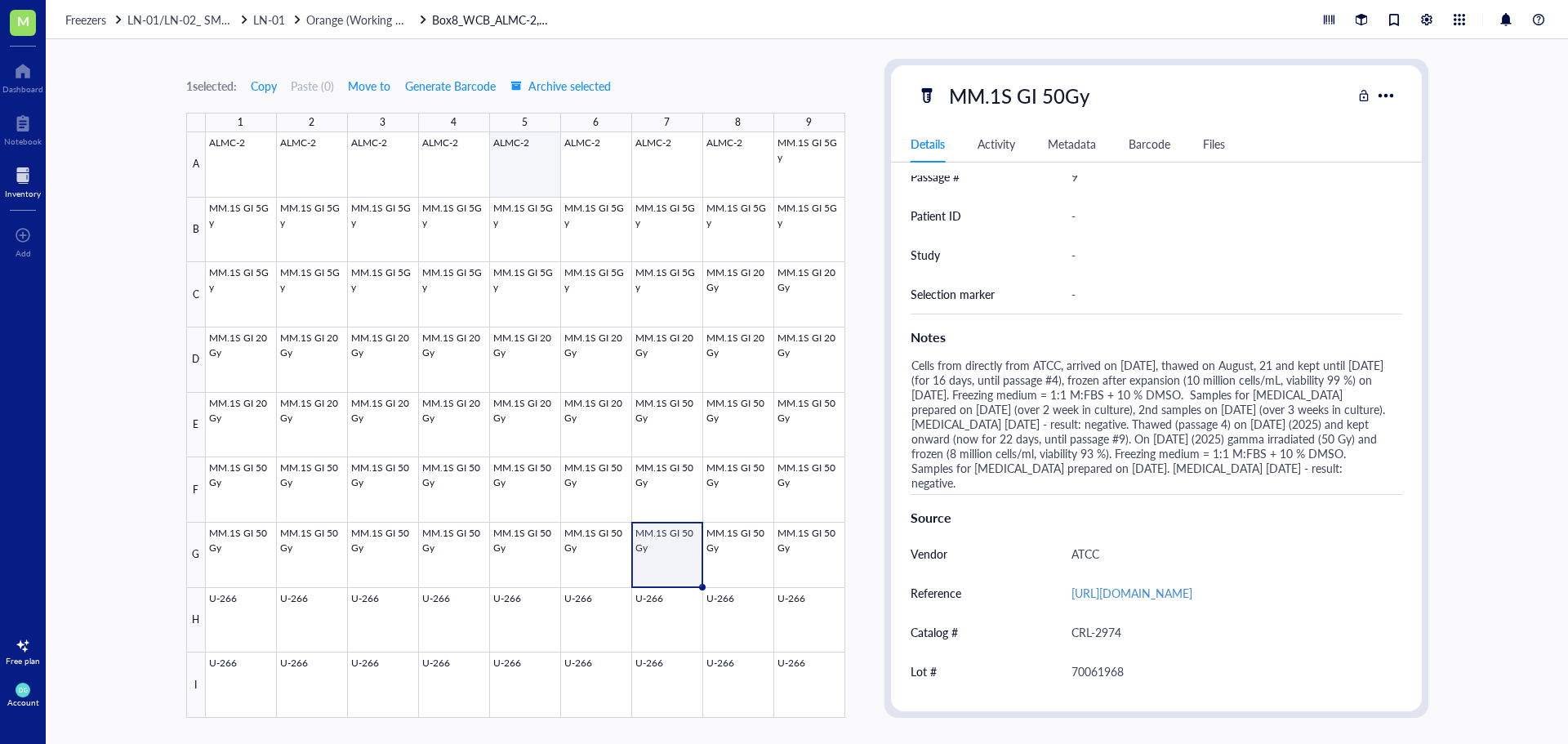
click at [532, 164] on div at bounding box center [525, 425] width 640 height 586
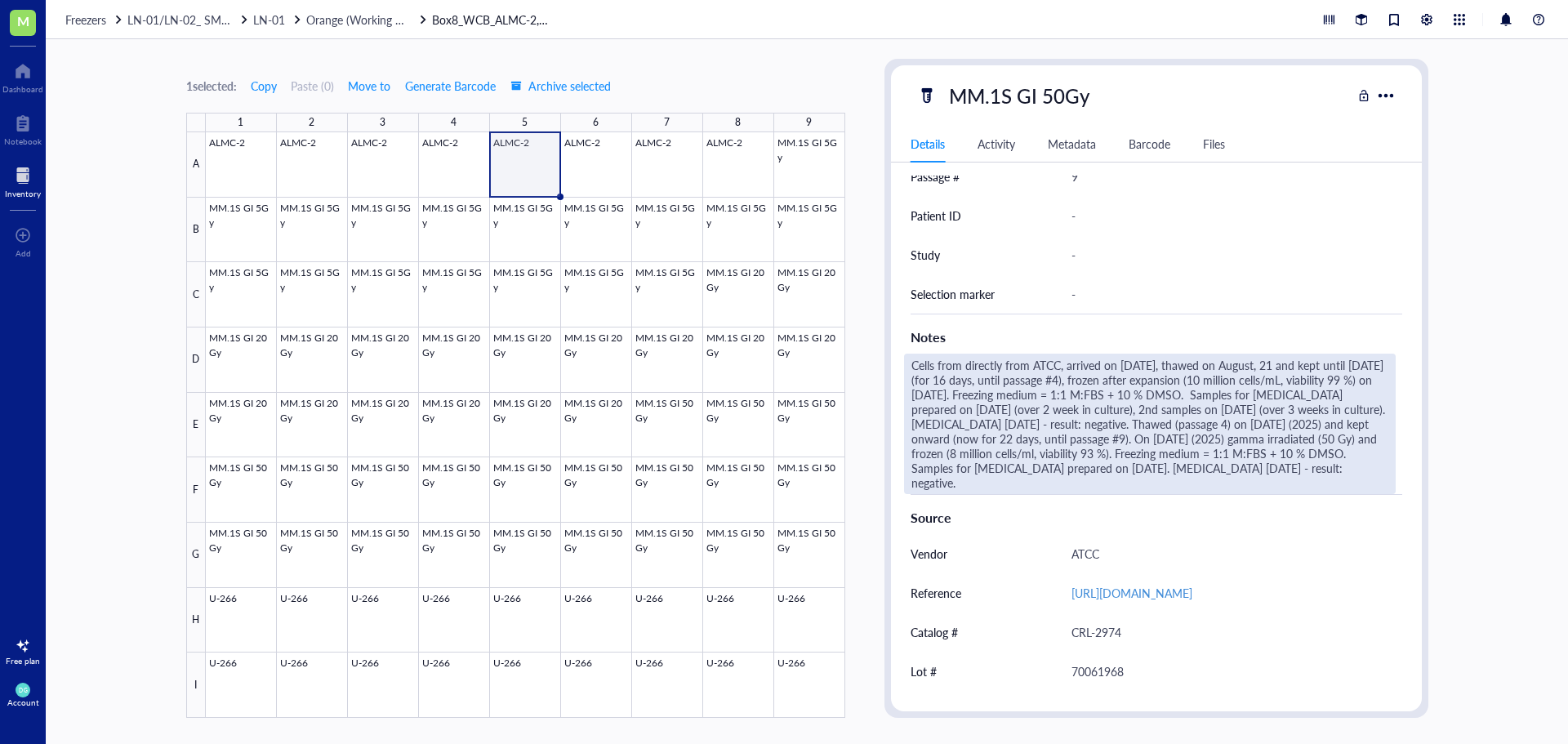
scroll to position [487, 0]
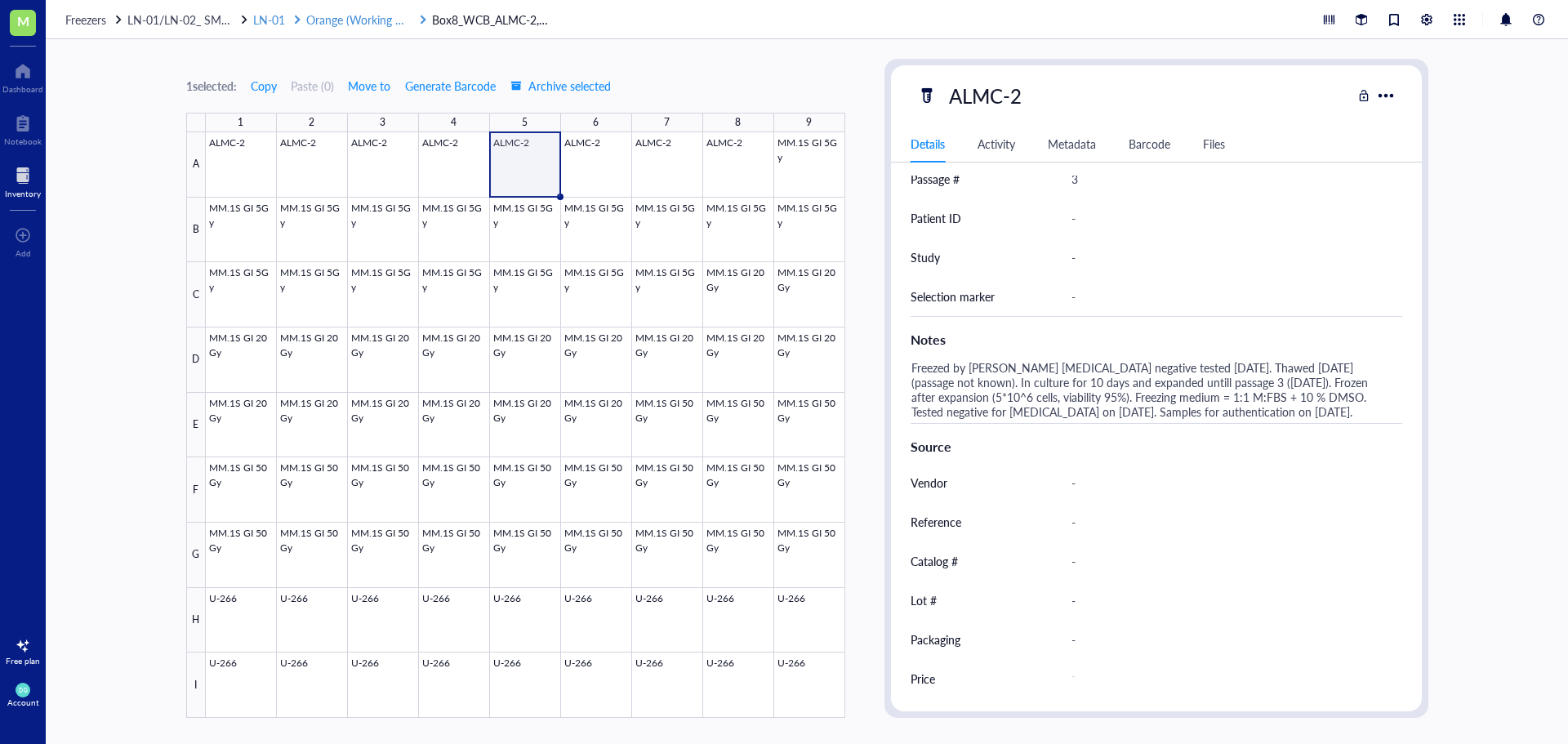
click at [334, 19] on span "Orange (Working CB)" at bounding box center [359, 20] width 107 height 16
